Goal: Entertainment & Leisure: Consume media (video, audio)

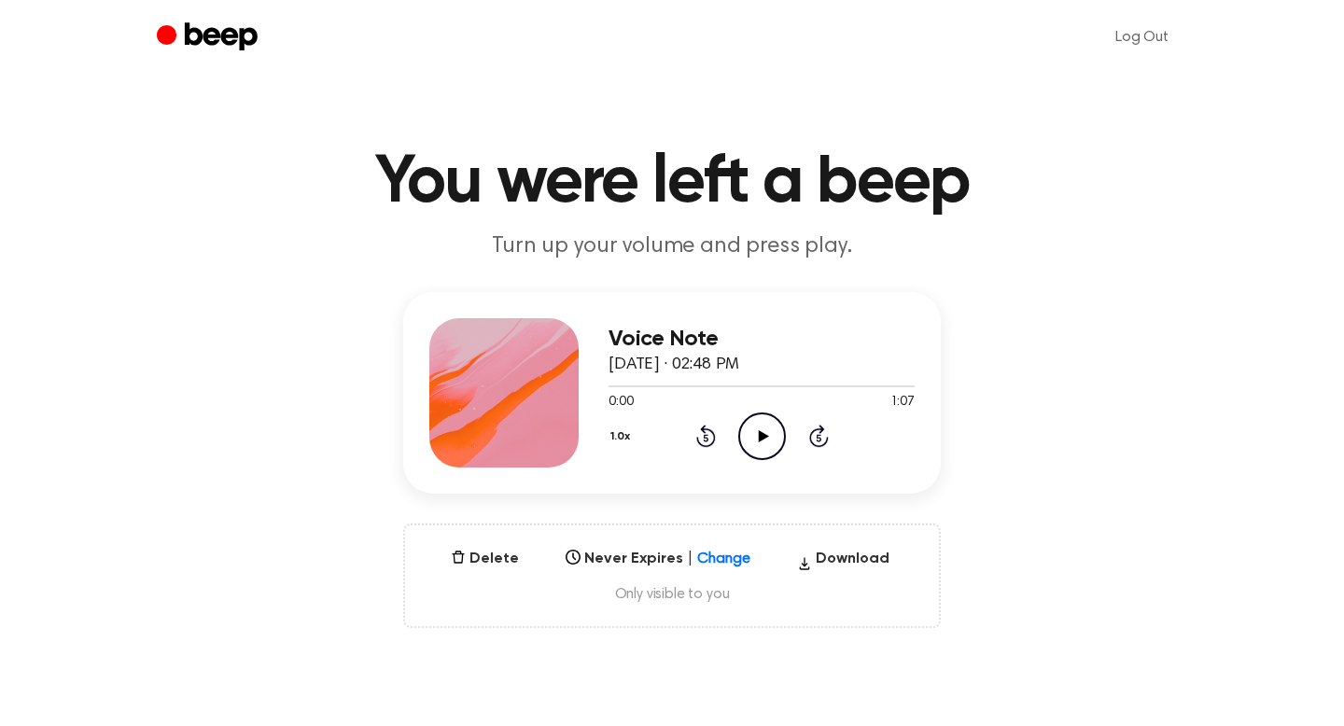
click at [752, 431] on icon "Play Audio" at bounding box center [762, 437] width 48 height 48
click at [750, 439] on icon "Play Audio" at bounding box center [762, 437] width 48 height 48
click at [769, 441] on icon "Play Audio" at bounding box center [762, 437] width 48 height 48
click at [759, 441] on icon at bounding box center [762, 436] width 8 height 12
click at [704, 437] on icon at bounding box center [705, 438] width 5 height 7
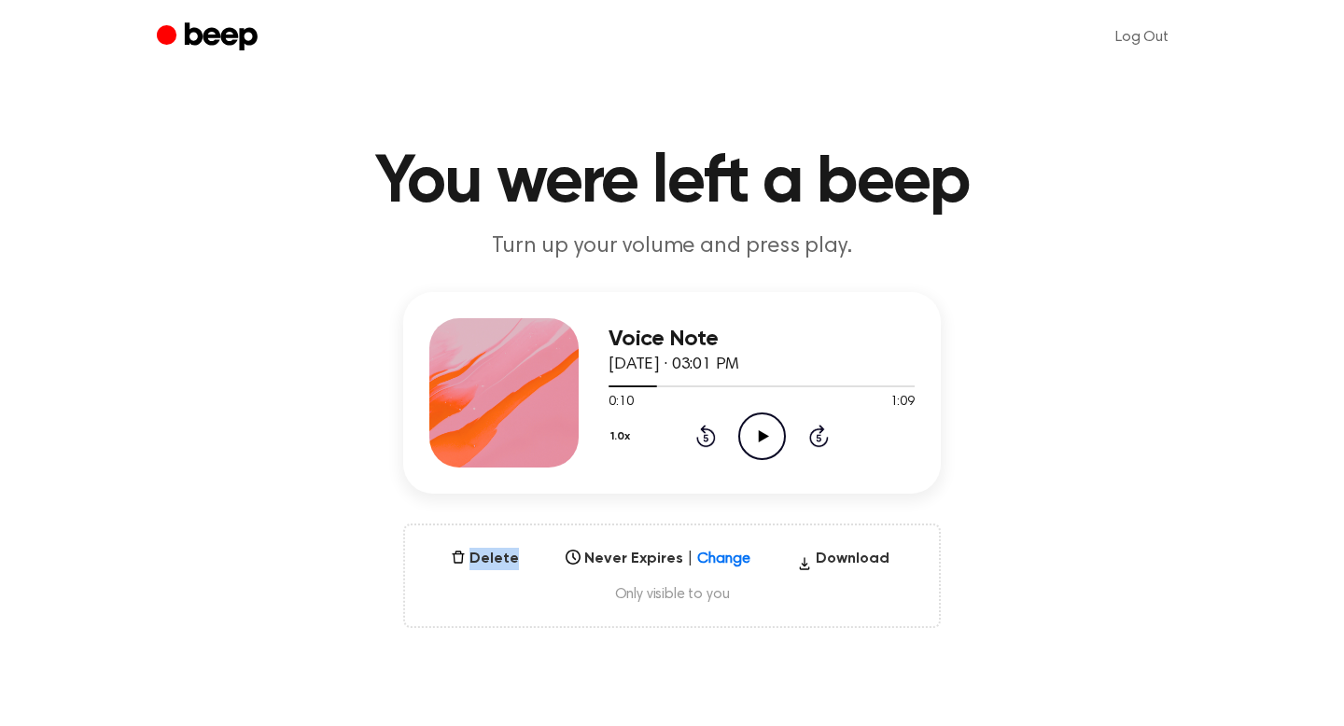
click at [704, 437] on icon at bounding box center [705, 438] width 5 height 7
click at [743, 438] on icon "Play Audio" at bounding box center [762, 437] width 48 height 48
click at [755, 446] on icon "Pause Audio" at bounding box center [762, 437] width 48 height 48
click at [685, 388] on div at bounding box center [762, 385] width 306 height 15
click at [763, 440] on icon "Play Audio" at bounding box center [762, 437] width 48 height 48
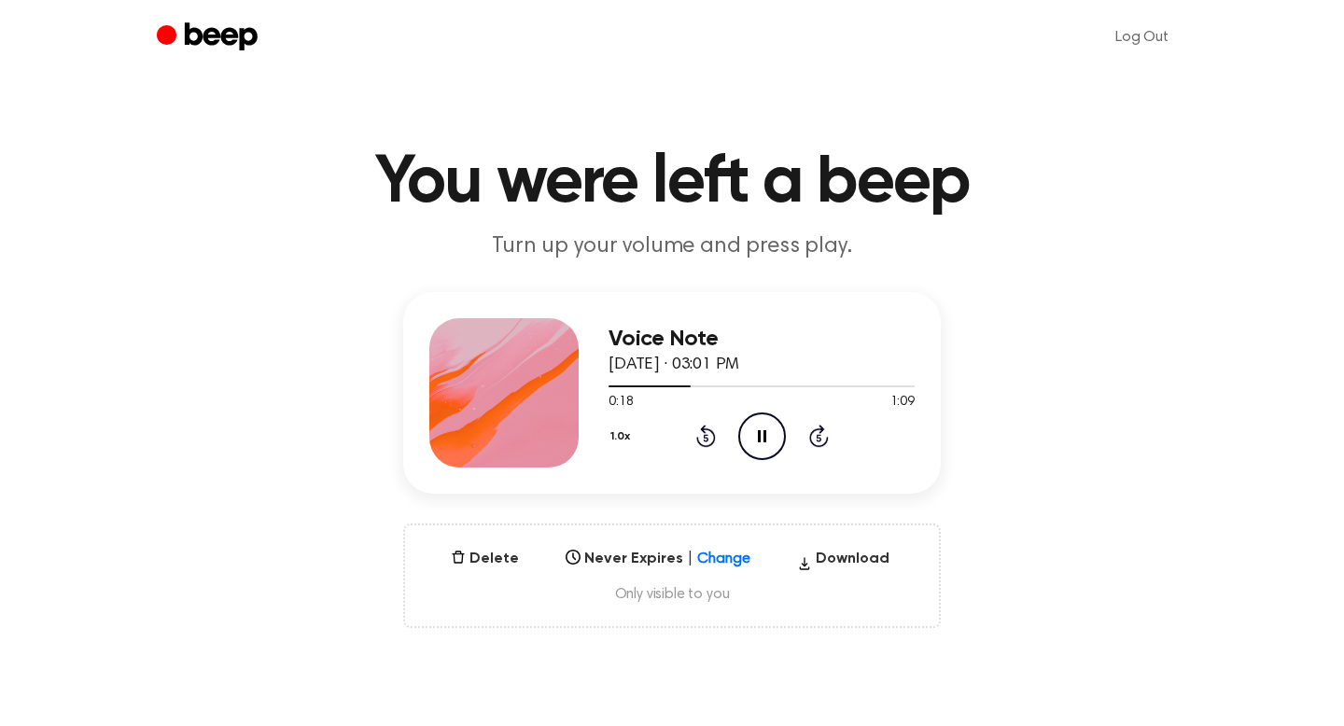
click at [763, 440] on icon at bounding box center [762, 436] width 8 height 12
click at [657, 386] on div at bounding box center [651, 387] width 84 height 2
click at [766, 439] on icon "Play Audio" at bounding box center [762, 437] width 48 height 48
click at [760, 434] on icon at bounding box center [762, 436] width 8 height 12
click at [757, 436] on icon "Play Audio" at bounding box center [762, 437] width 48 height 48
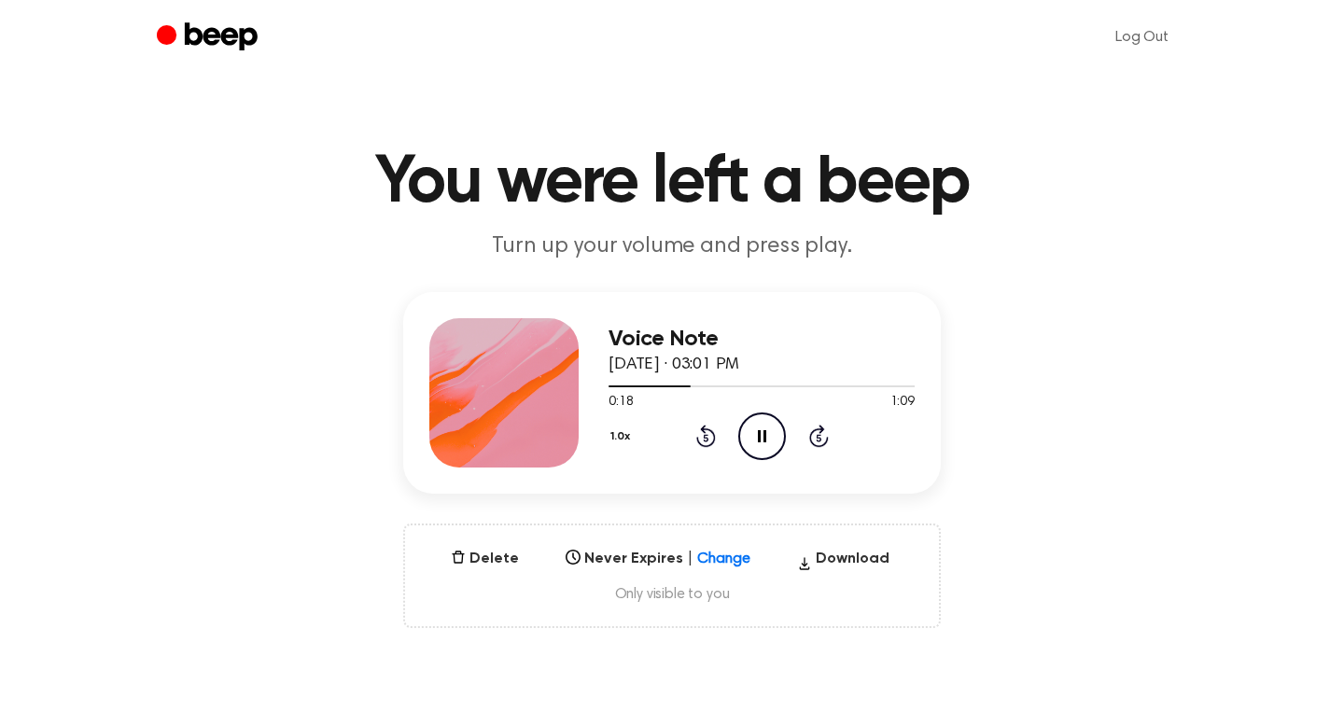
click at [757, 436] on icon "Pause Audio" at bounding box center [762, 437] width 48 height 48
click at [763, 441] on icon "Play Audio" at bounding box center [762, 437] width 48 height 48
click at [764, 441] on icon at bounding box center [762, 436] width 8 height 12
click at [761, 435] on icon at bounding box center [763, 436] width 10 height 12
click at [761, 436] on icon "Pause Audio" at bounding box center [762, 437] width 48 height 48
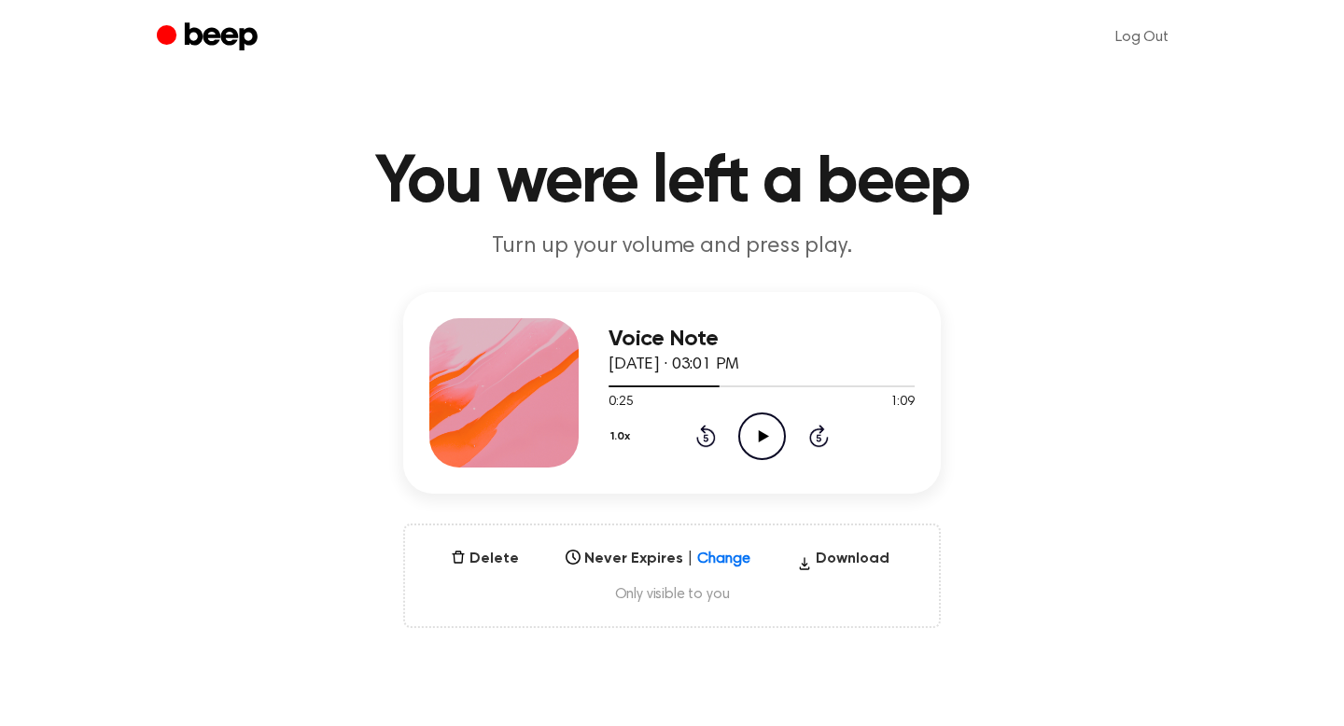
click at [752, 428] on icon "Play Audio" at bounding box center [762, 437] width 48 height 48
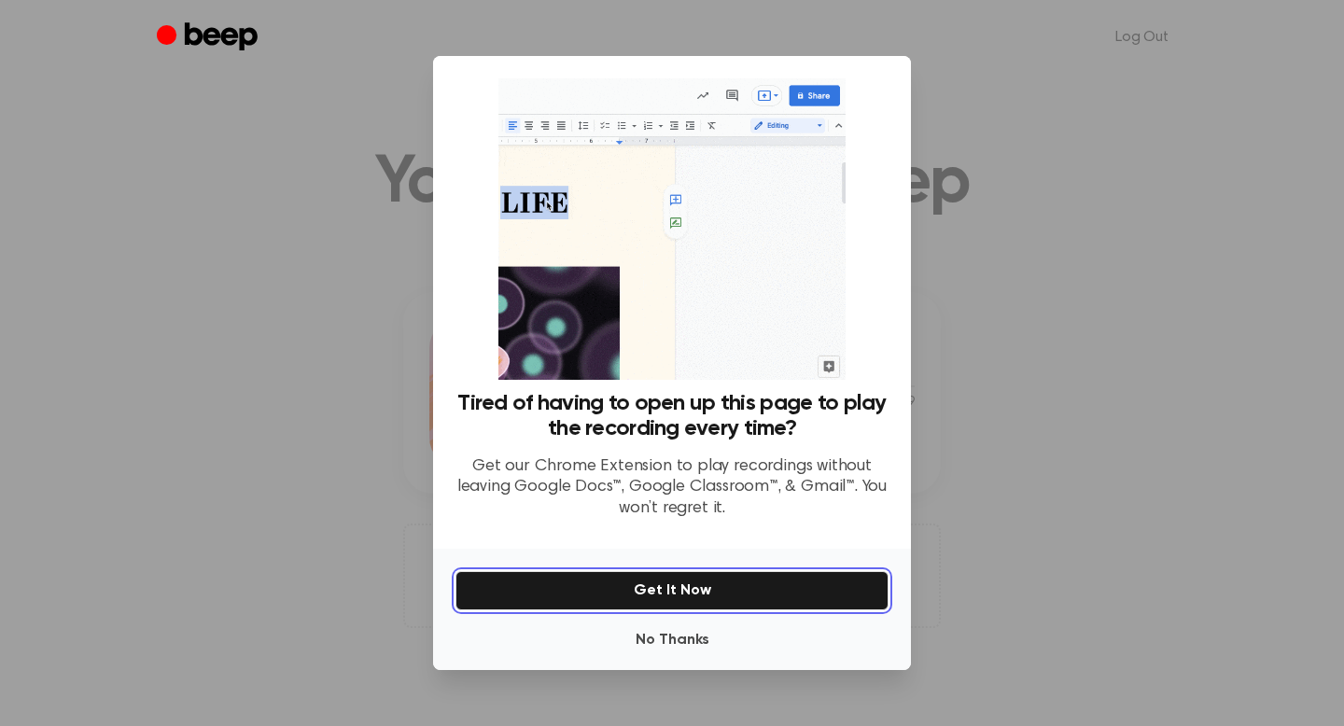
click at [733, 590] on button "Get It Now" at bounding box center [672, 590] width 433 height 39
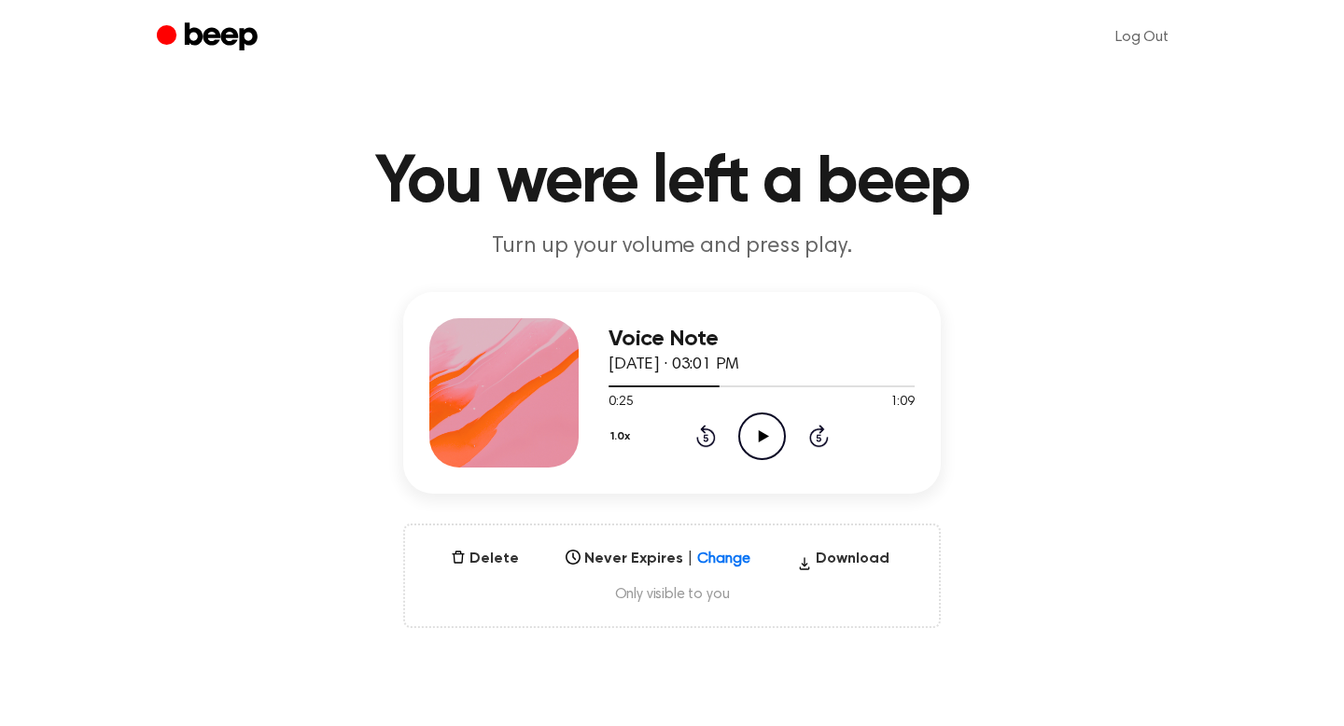
click at [760, 428] on icon "Play Audio" at bounding box center [762, 437] width 48 height 48
click at [765, 441] on icon at bounding box center [762, 436] width 8 height 12
click at [752, 432] on icon "Play Audio" at bounding box center [762, 437] width 48 height 48
click at [758, 434] on icon at bounding box center [762, 436] width 8 height 12
click at [762, 441] on icon "Play Audio" at bounding box center [762, 437] width 48 height 48
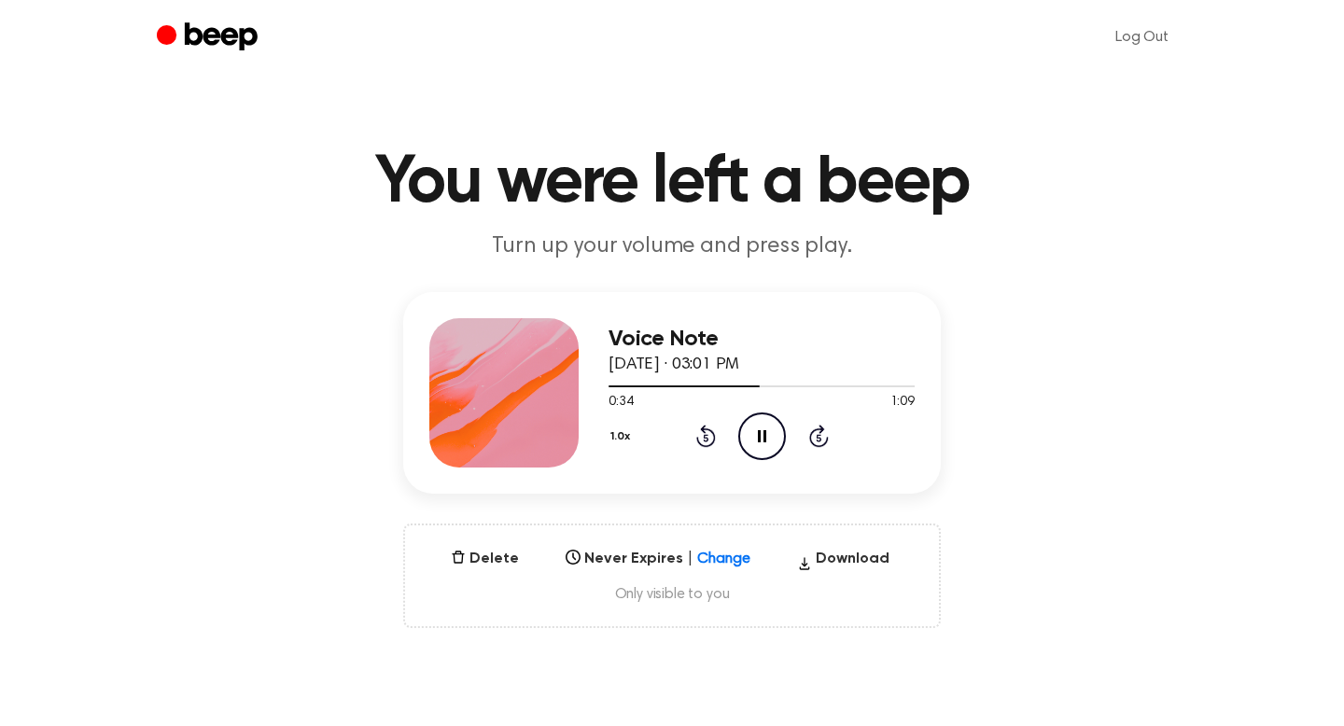
click at [762, 441] on icon "Pause Audio" at bounding box center [762, 437] width 48 height 48
click at [769, 436] on icon "Play Audio" at bounding box center [762, 437] width 48 height 48
click at [769, 436] on icon "Pause Audio" at bounding box center [762, 437] width 48 height 48
click at [768, 423] on icon "Play Audio" at bounding box center [762, 437] width 48 height 48
click at [768, 423] on icon "Pause Audio" at bounding box center [762, 437] width 48 height 48
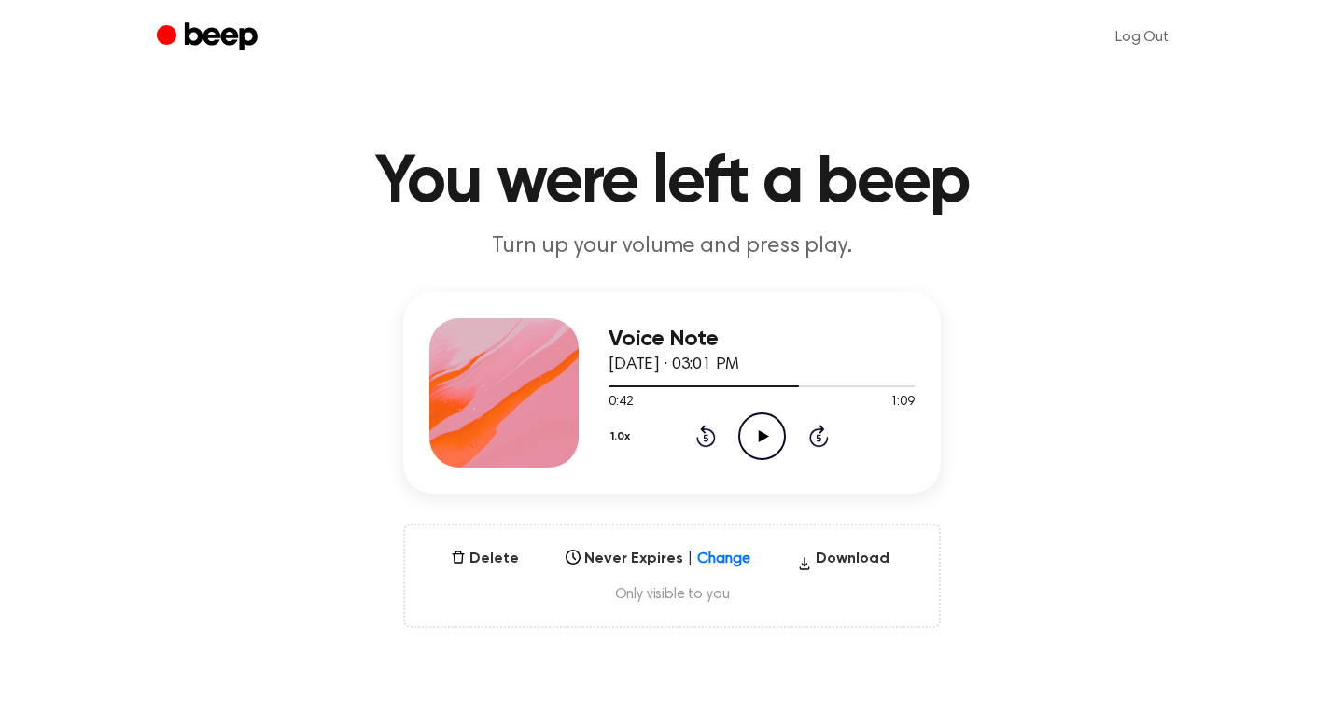
click at [751, 450] on icon "Play Audio" at bounding box center [762, 437] width 48 height 48
click at [752, 450] on icon "Pause Audio" at bounding box center [762, 437] width 48 height 48
click at [763, 414] on icon "Play Audio" at bounding box center [762, 437] width 48 height 48
click at [765, 421] on icon "Pause Audio" at bounding box center [762, 437] width 48 height 48
click at [763, 429] on icon "Play Audio" at bounding box center [762, 437] width 48 height 48
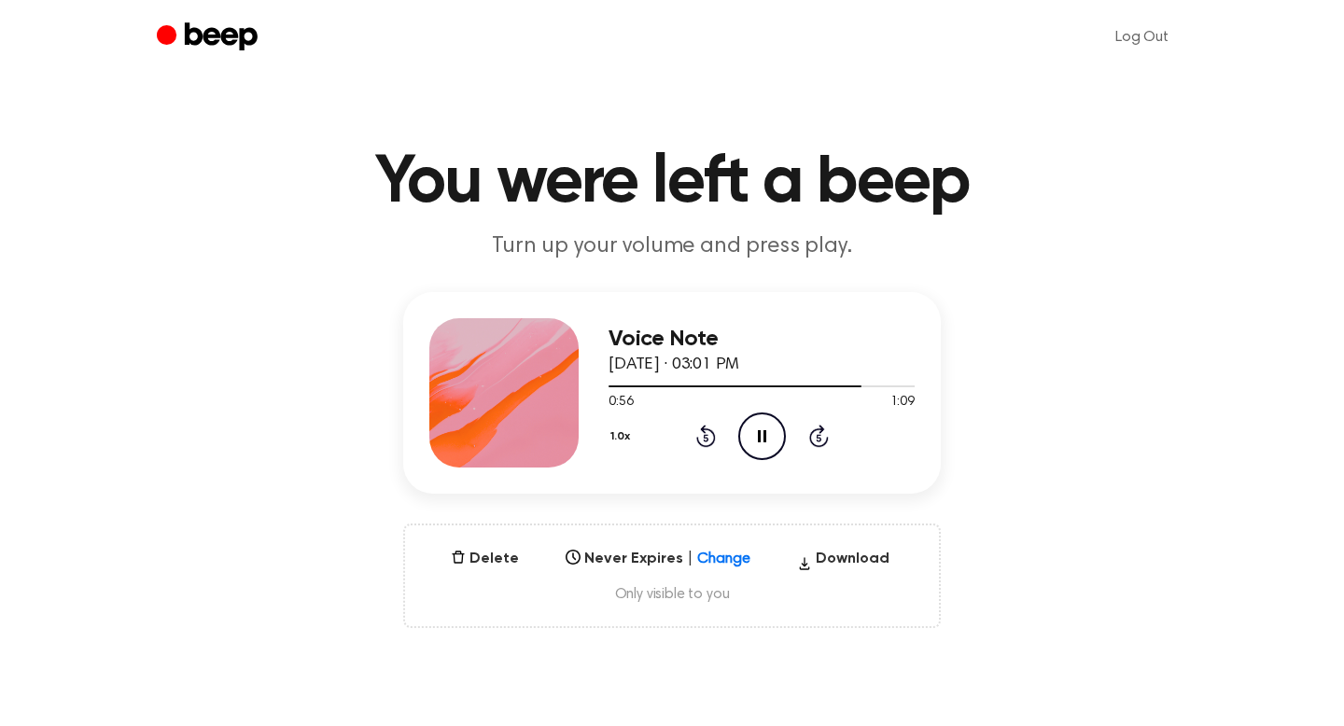
click at [763, 429] on icon "Pause Audio" at bounding box center [762, 437] width 48 height 48
click at [767, 444] on icon "Play Audio" at bounding box center [762, 437] width 48 height 48
click at [768, 445] on icon "Pause Audio" at bounding box center [762, 437] width 48 height 48
click at [755, 446] on icon "Play Audio" at bounding box center [762, 437] width 48 height 48
click at [706, 430] on icon "Rewind 5 seconds" at bounding box center [705, 436] width 21 height 24
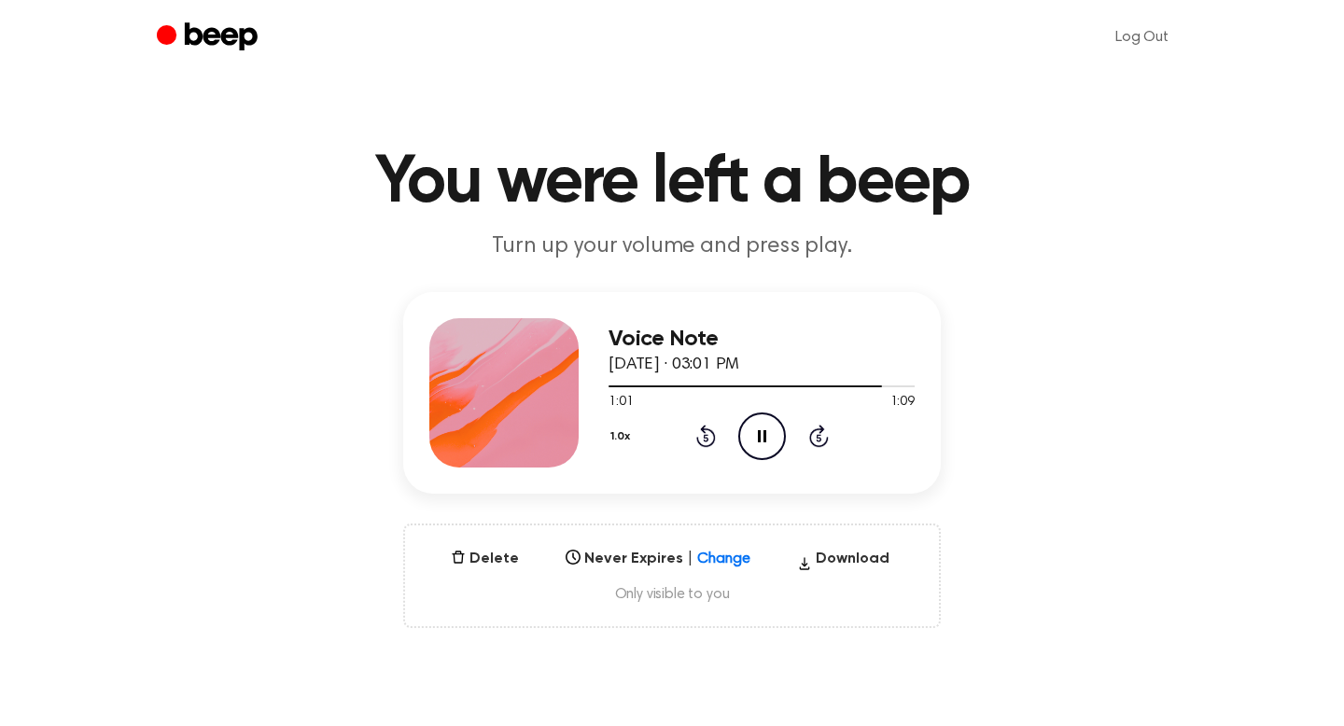
click at [762, 431] on icon "Pause Audio" at bounding box center [762, 437] width 48 height 48
click at [759, 442] on icon "Play Audio" at bounding box center [762, 437] width 48 height 48
click at [759, 442] on icon "Pause Audio" at bounding box center [762, 437] width 48 height 48
click at [757, 409] on div "1:06 1:09" at bounding box center [762, 403] width 306 height 20
click at [758, 434] on icon at bounding box center [763, 436] width 10 height 12
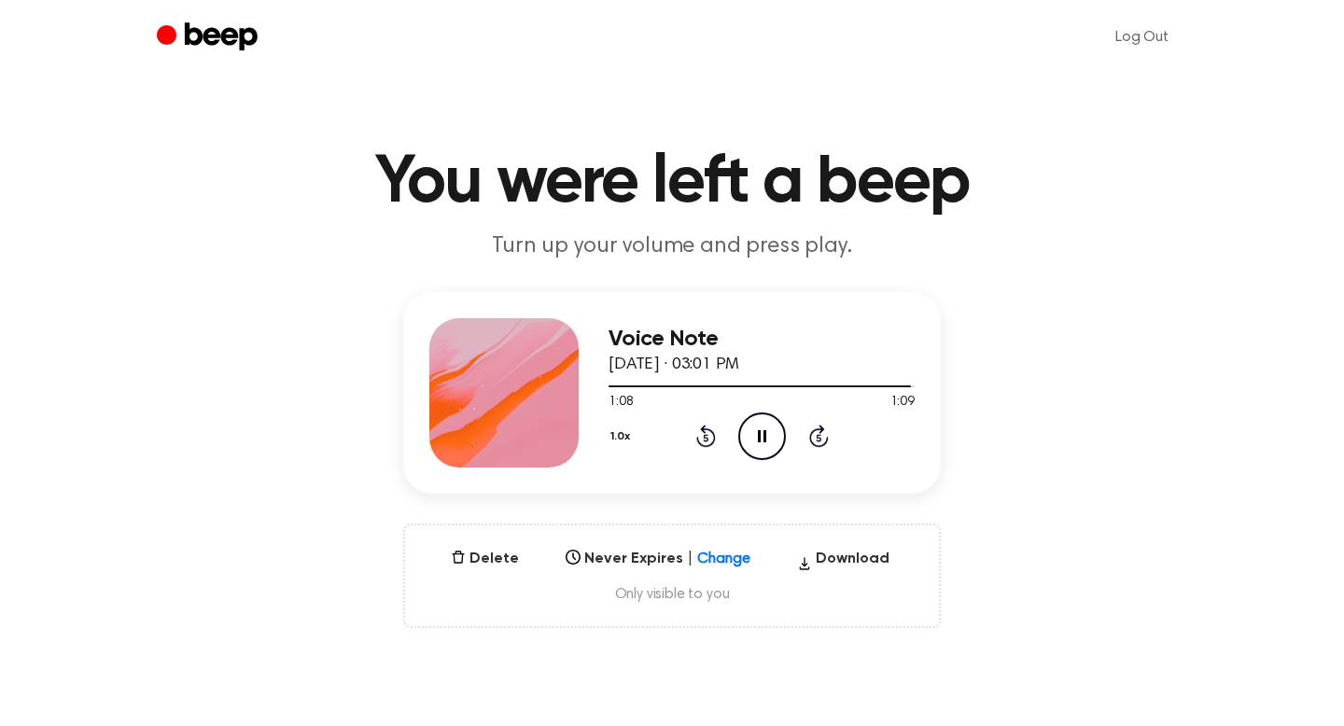
click at [760, 434] on icon "Pause Audio" at bounding box center [762, 437] width 48 height 48
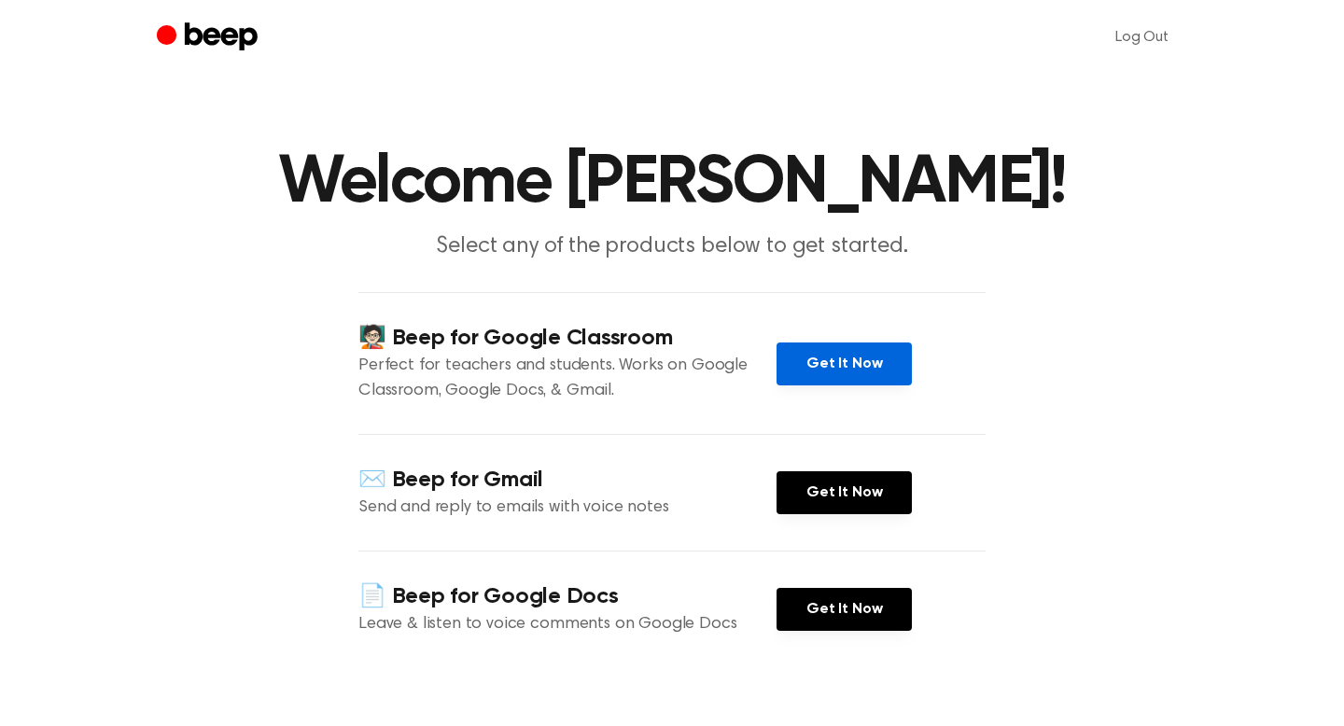
click at [854, 359] on link "Get It Now" at bounding box center [844, 364] width 135 height 43
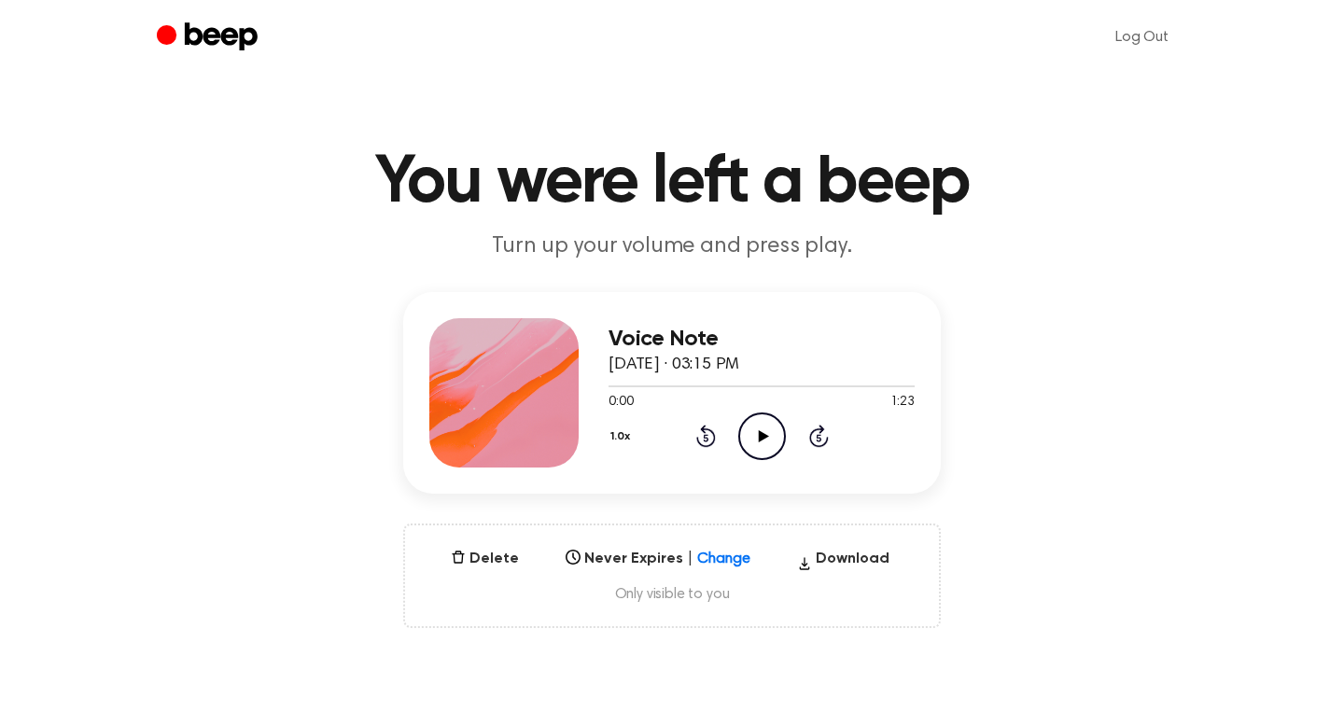
click at [753, 436] on icon "Play Audio" at bounding box center [762, 437] width 48 height 48
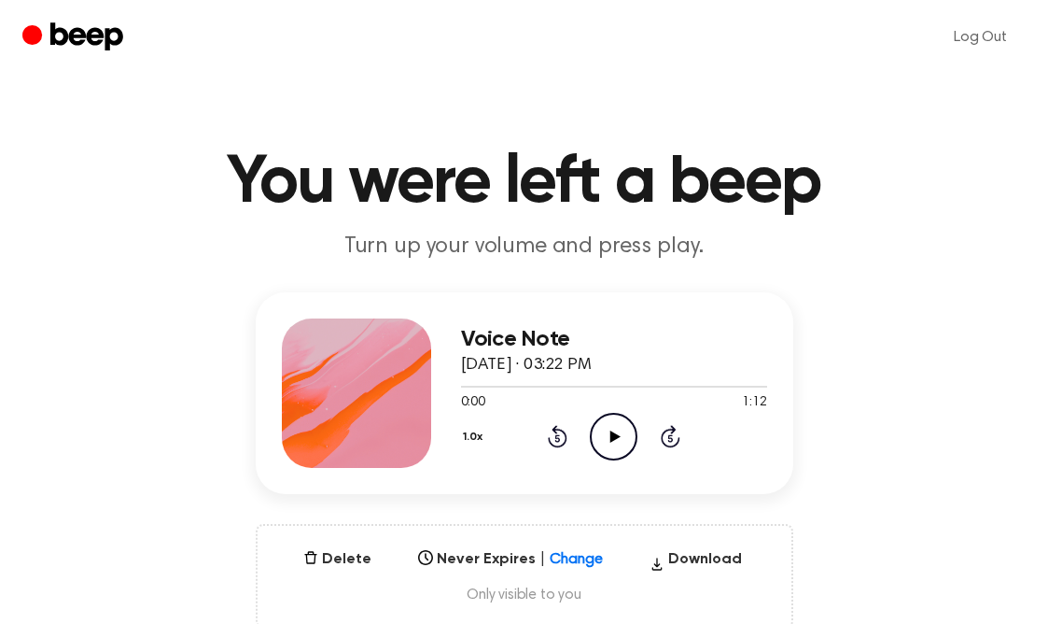
click at [605, 430] on icon "Play Audio" at bounding box center [614, 437] width 48 height 48
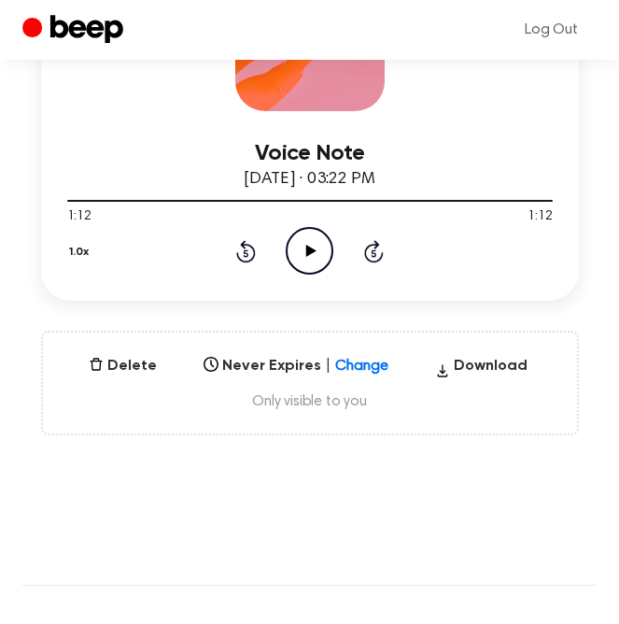
scroll to position [435, 0]
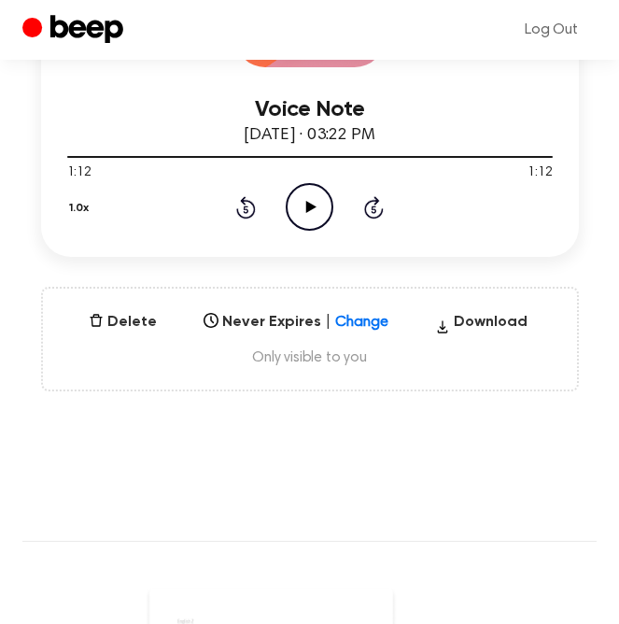
click at [250, 337] on div "Delete Never Expires | Change Select... Download Only visible to you" at bounding box center [310, 339] width 538 height 105
click at [310, 201] on icon "Play Audio" at bounding box center [310, 207] width 48 height 48
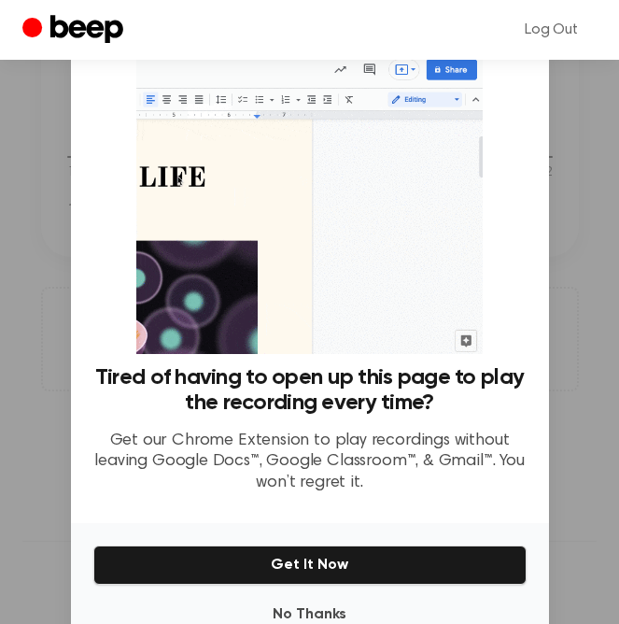
scroll to position [50, 0]
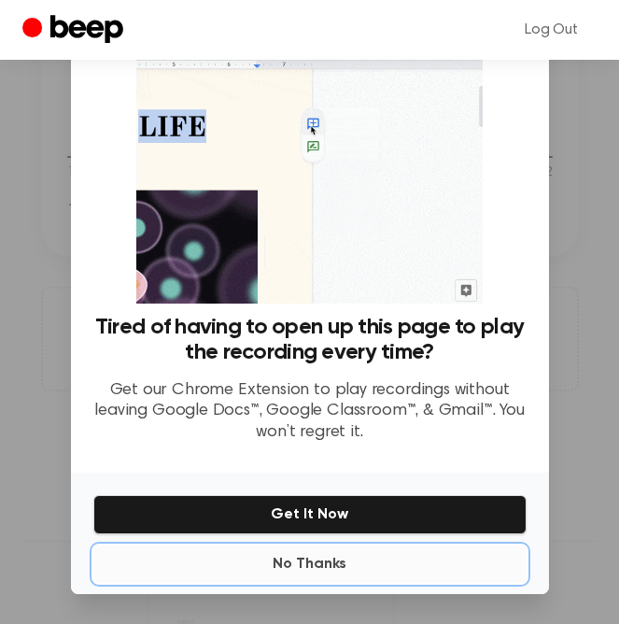
click at [307, 568] on button "No Thanks" at bounding box center [309, 563] width 433 height 37
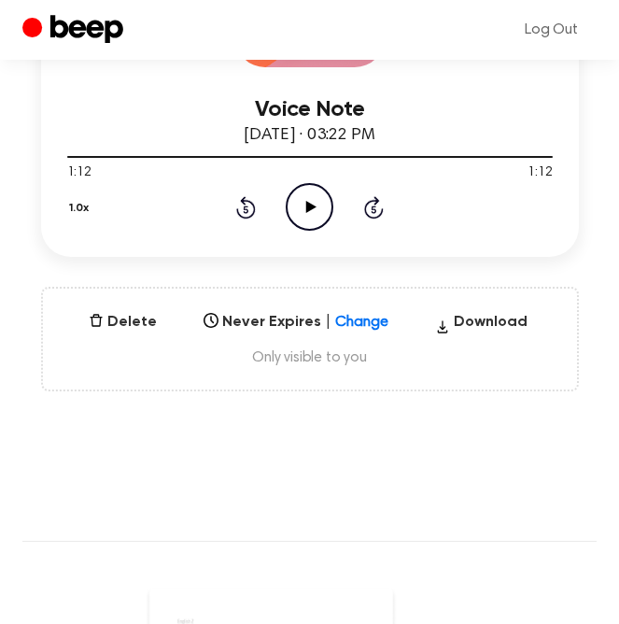
click at [302, 209] on icon "Play Audio" at bounding box center [310, 207] width 48 height 48
click at [244, 204] on icon "Rewind 5 seconds" at bounding box center [245, 207] width 21 height 24
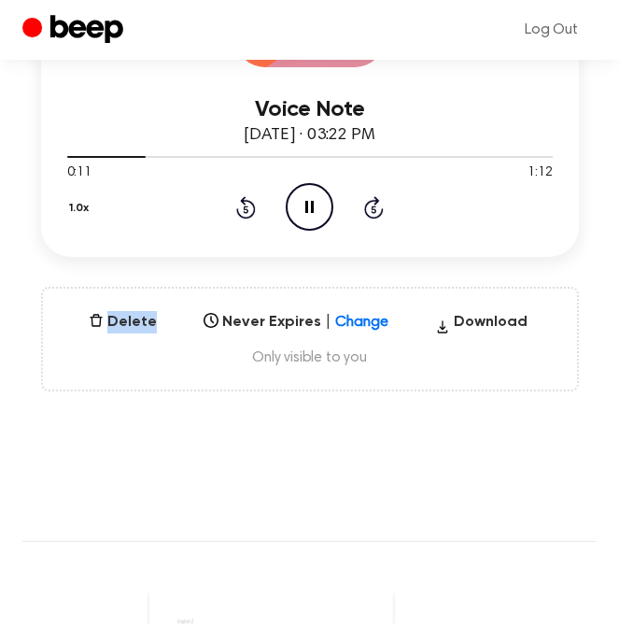
click at [244, 204] on icon "Rewind 5 seconds" at bounding box center [245, 207] width 21 height 24
click at [299, 213] on icon "Pause Audio" at bounding box center [310, 207] width 48 height 48
click at [313, 210] on icon "Play Audio" at bounding box center [310, 207] width 48 height 48
click at [305, 209] on icon at bounding box center [309, 207] width 8 height 12
click at [247, 206] on icon "Rewind 5 seconds" at bounding box center [245, 207] width 21 height 24
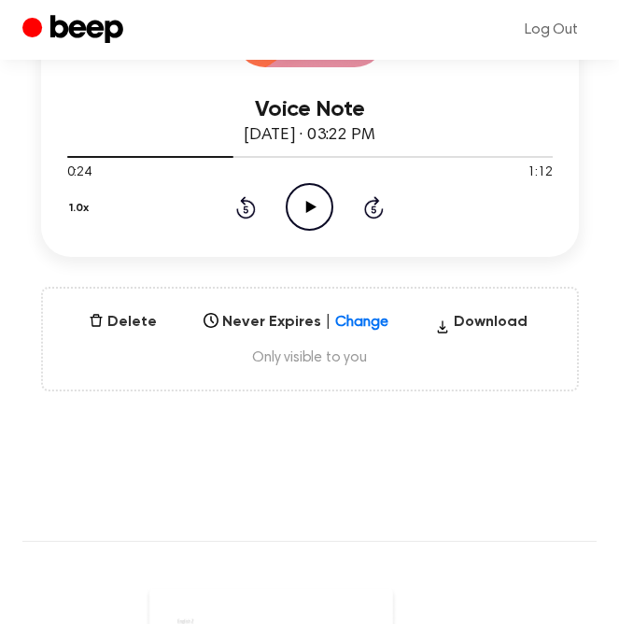
click at [310, 205] on icon at bounding box center [311, 207] width 10 height 12
click at [312, 212] on icon "Pause Audio" at bounding box center [310, 207] width 48 height 48
click at [247, 208] on icon at bounding box center [246, 208] width 5 height 7
click at [318, 201] on icon "Play Audio" at bounding box center [310, 207] width 48 height 48
click at [314, 213] on icon "Pause Audio" at bounding box center [310, 207] width 48 height 48
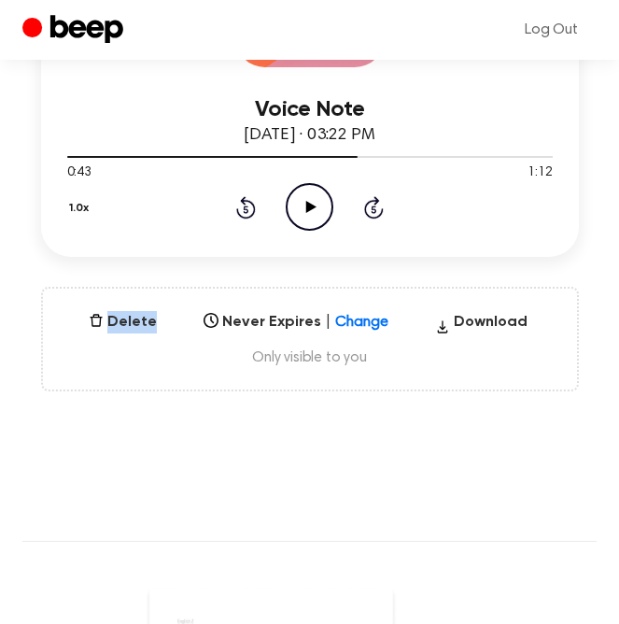
click at [314, 213] on icon "Play Audio" at bounding box center [310, 207] width 48 height 48
click at [314, 213] on icon "Pause Audio" at bounding box center [310, 207] width 48 height 48
click at [313, 211] on icon "Play Audio" at bounding box center [310, 207] width 48 height 48
click at [319, 212] on icon "Pause Audio" at bounding box center [310, 207] width 48 height 48
click at [309, 207] on icon at bounding box center [311, 207] width 10 height 12
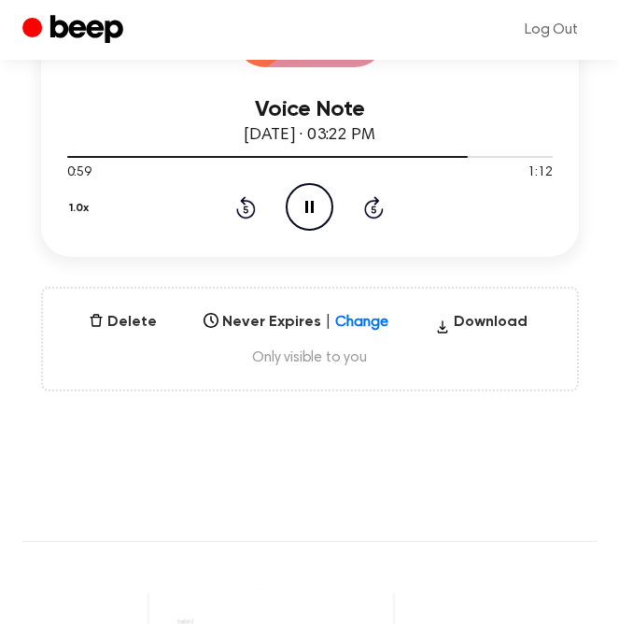
click at [299, 211] on icon "Pause Audio" at bounding box center [310, 207] width 48 height 48
click at [303, 208] on icon "Play Audio" at bounding box center [310, 207] width 48 height 48
click at [393, 156] on div at bounding box center [309, 157] width 485 height 2
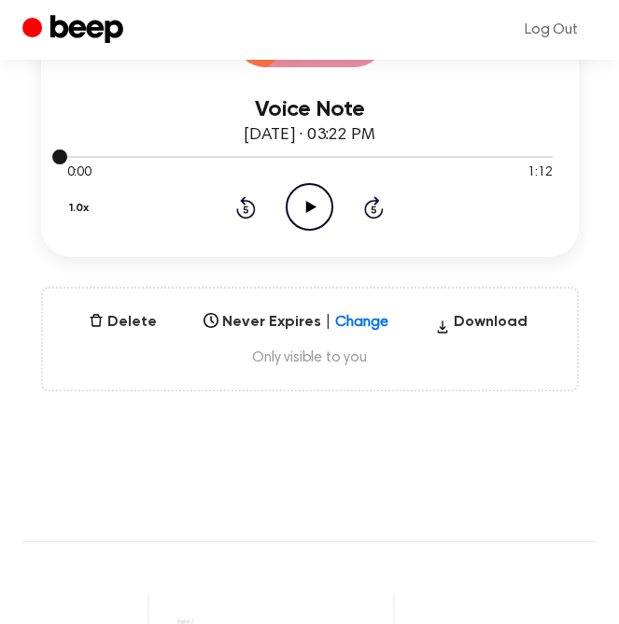
click at [390, 156] on div at bounding box center [309, 157] width 485 height 2
click at [302, 210] on icon "Play Audio" at bounding box center [310, 207] width 48 height 48
click at [352, 156] on div at bounding box center [309, 157] width 485 height 2
drag, startPoint x: 68, startPoint y: 155, endPoint x: 244, endPoint y: 154, distance: 175.5
click at [246, 154] on div at bounding box center [309, 155] width 485 height 15
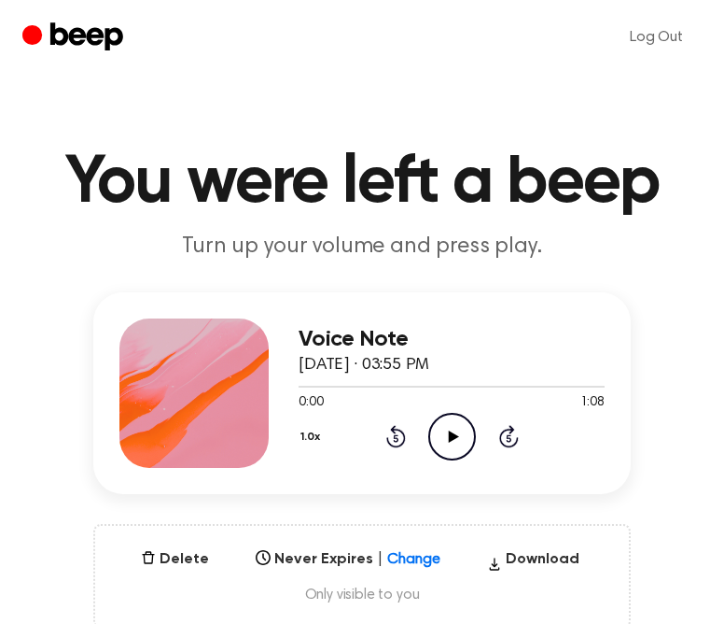
click at [449, 441] on icon "Play Audio" at bounding box center [452, 437] width 48 height 48
click at [449, 442] on icon "Play Audio" at bounding box center [452, 437] width 48 height 48
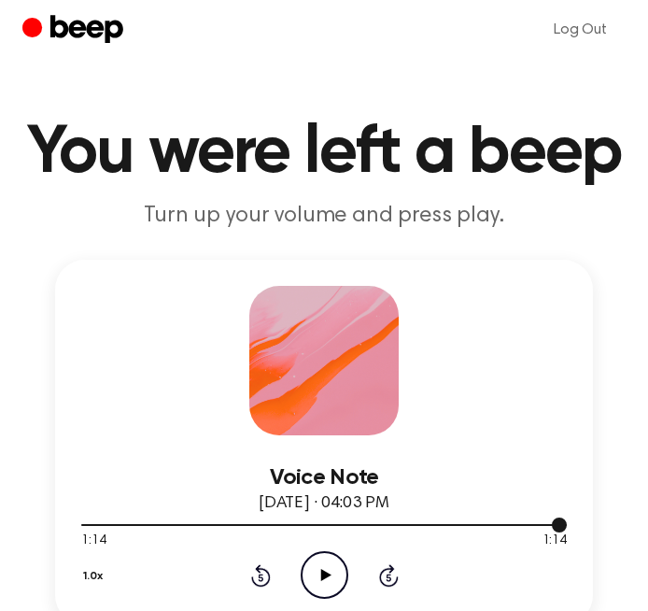
click at [89, 525] on div at bounding box center [323, 523] width 485 height 15
click at [324, 579] on icon "Play Audio" at bounding box center [325, 575] width 48 height 48
click at [319, 578] on icon "Pause Audio" at bounding box center [325, 575] width 48 height 48
click at [319, 578] on icon "Play Audio" at bounding box center [325, 575] width 48 height 48
click at [319, 578] on icon "Pause Audio" at bounding box center [325, 575] width 48 height 48
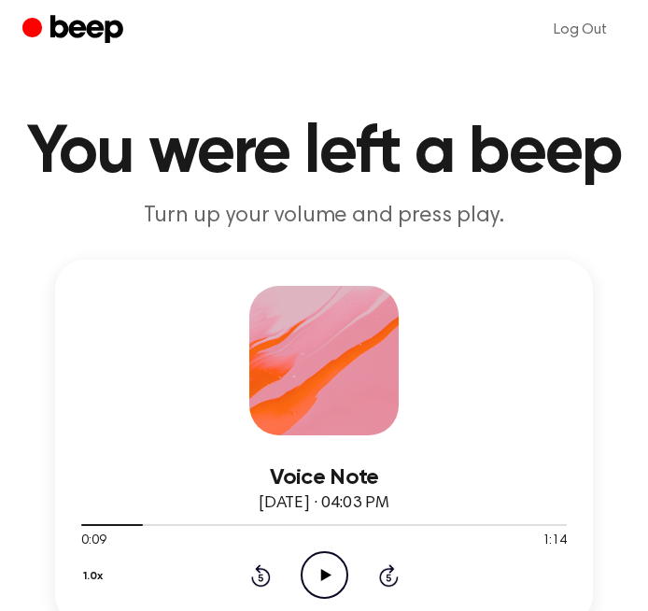
click at [260, 574] on icon "Rewind 5 seconds" at bounding box center [260, 575] width 21 height 24
click at [310, 574] on icon "Play Audio" at bounding box center [325, 575] width 48 height 48
click at [324, 567] on icon "Pause Audio" at bounding box center [325, 575] width 48 height 48
click at [322, 574] on icon at bounding box center [325, 574] width 10 height 12
click at [259, 578] on icon at bounding box center [260, 576] width 5 height 7
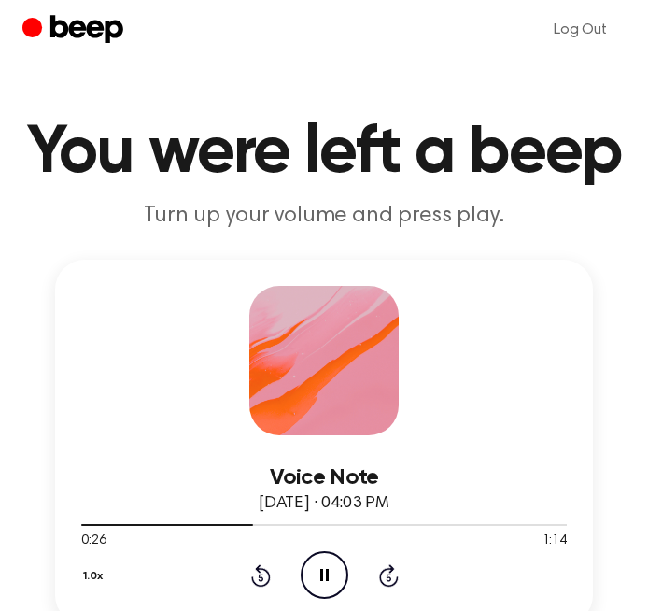
click at [259, 578] on icon at bounding box center [260, 576] width 5 height 7
click at [321, 574] on icon at bounding box center [324, 574] width 8 height 12
click at [265, 572] on icon "Rewind 5 seconds" at bounding box center [260, 575] width 21 height 24
click at [344, 571] on icon "Play Audio" at bounding box center [325, 575] width 48 height 48
click at [261, 570] on icon "Rewind 5 seconds" at bounding box center [260, 575] width 21 height 24
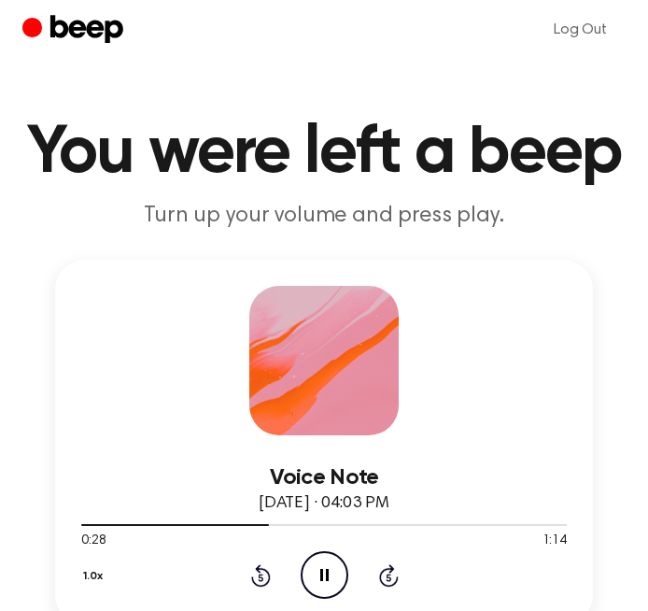
click at [261, 570] on icon "Rewind 5 seconds" at bounding box center [260, 575] width 21 height 24
click at [256, 570] on icon "Rewind 5 seconds" at bounding box center [260, 575] width 21 height 24
click at [325, 569] on icon "Pause Audio" at bounding box center [325, 575] width 48 height 48
click at [319, 578] on icon "Play Audio" at bounding box center [325, 575] width 48 height 48
click at [327, 571] on icon at bounding box center [324, 574] width 8 height 12
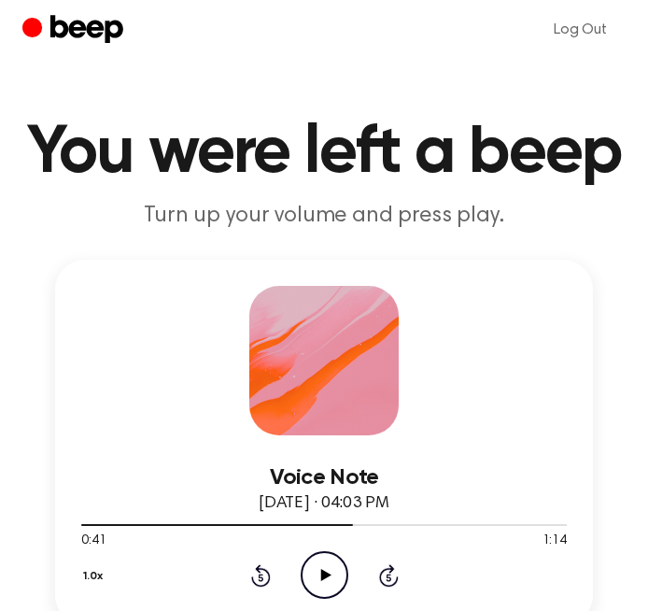
click at [327, 566] on icon "Play Audio" at bounding box center [325, 575] width 48 height 48
click at [330, 575] on icon "Pause Audio" at bounding box center [325, 575] width 48 height 48
click at [326, 568] on icon "Play Audio" at bounding box center [325, 575] width 48 height 48
click at [328, 572] on icon "Pause Audio" at bounding box center [325, 575] width 48 height 48
click at [324, 577] on icon at bounding box center [325, 574] width 10 height 12
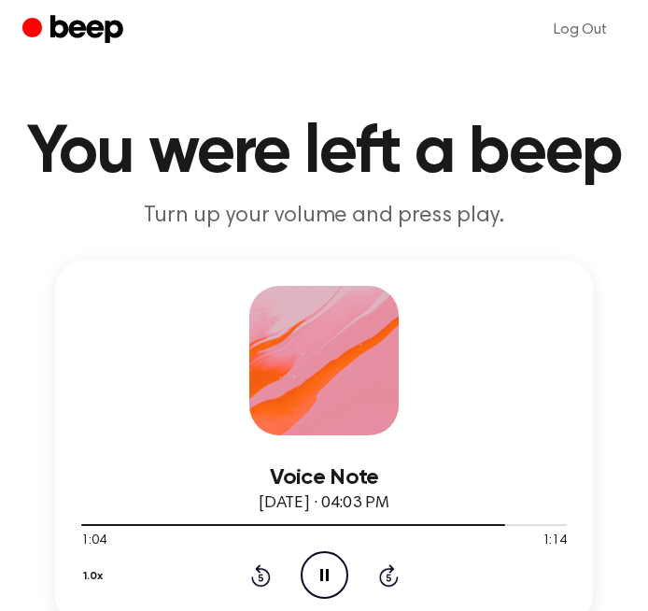
click at [328, 576] on icon "Pause Audio" at bounding box center [325, 575] width 48 height 48
click at [258, 578] on icon "Rewind 5 seconds" at bounding box center [260, 575] width 21 height 24
click at [334, 554] on icon "Play Audio" at bounding box center [325, 575] width 48 height 48
